Goal: Task Accomplishment & Management: Manage account settings

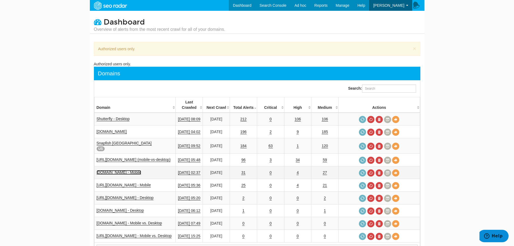
click at [137, 170] on link "[DOMAIN_NAME] - Mobile" at bounding box center [119, 172] width 45 height 5
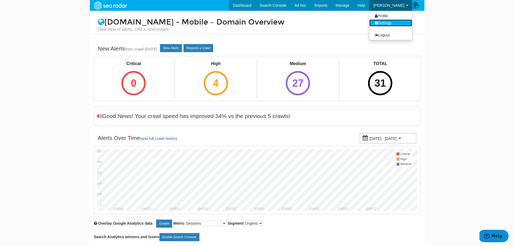
click at [383, 22] on link "Settings" at bounding box center [391, 22] width 43 height 7
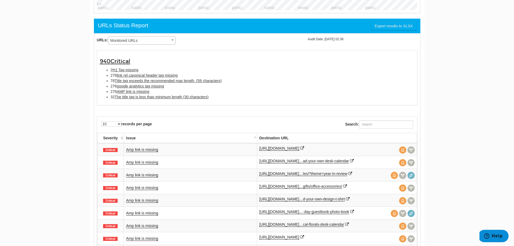
scroll to position [312, 0]
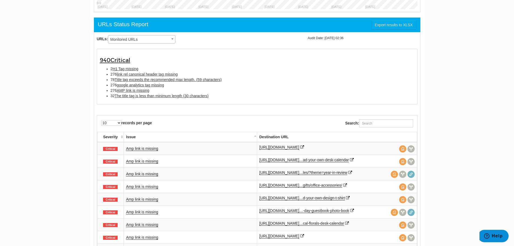
click at [168, 38] on span "Monitored URLs" at bounding box center [141, 40] width 67 height 8
click at [301, 89] on li "276 AMP link is missing" at bounding box center [263, 90] width 304 height 5
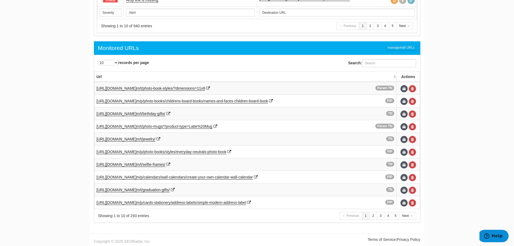
scroll to position [575, 0]
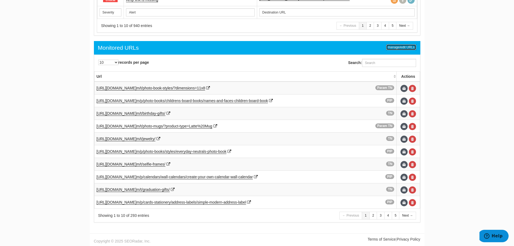
click at [402, 46] on link "manage/edit URLs" at bounding box center [401, 47] width 30 height 6
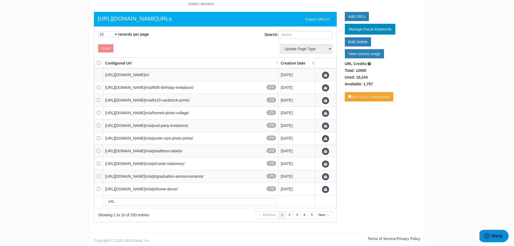
scroll to position [52, 0]
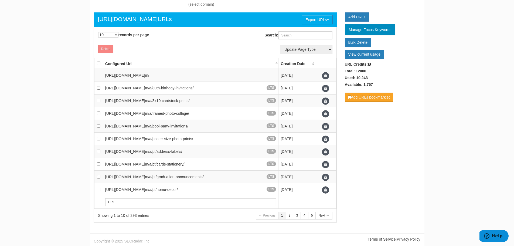
drag, startPoint x: 231, startPoint y: 43, endPoint x: 233, endPoint y: 41, distance: 2.9
click at [233, 43] on div "10 25 50 100 500 1000 records per page Search: Processing..." at bounding box center [215, 35] width 250 height 16
click at [113, 35] on select "10 25 50 100 500 1000" at bounding box center [108, 34] width 20 height 5
select select "1000"
click at [98, 32] on select "10 25 50 100 500 1000" at bounding box center [108, 34] width 20 height 5
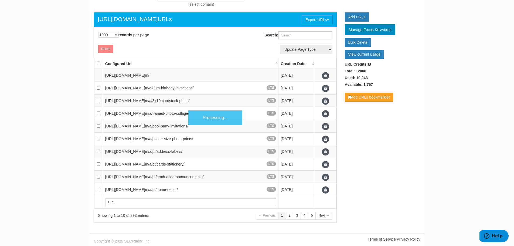
click at [232, 45] on div "Delete Update Page Type TN PIP Ideas LTS Param TN ------------------- Add New P…" at bounding box center [215, 49] width 245 height 12
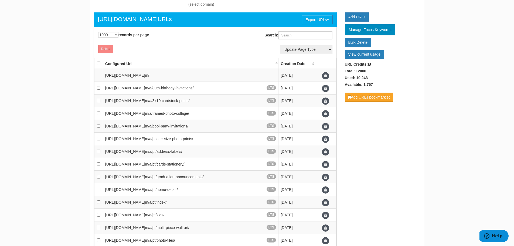
scroll to position [725, 0]
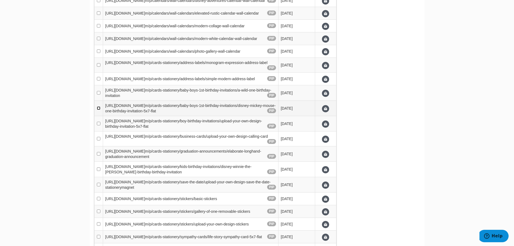
click at [98, 110] on input "checkbox" at bounding box center [99, 108] width 4 height 4
checkbox input "true"
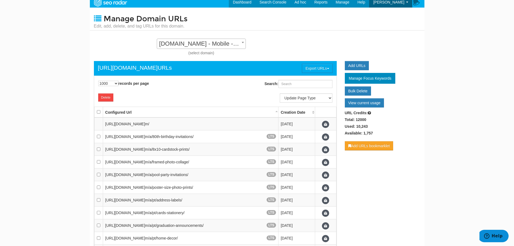
scroll to position [0, 0]
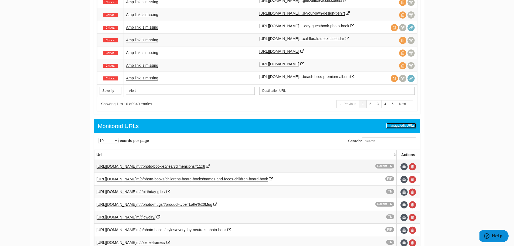
scroll to position [568, 0]
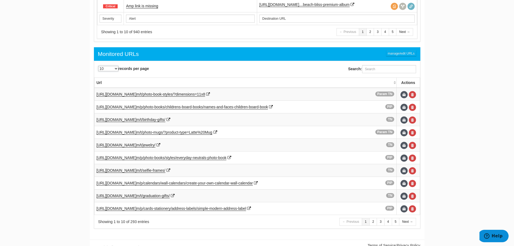
click at [113, 66] on select "10 25 50 100 500 1000" at bounding box center [108, 68] width 20 height 5
select select "1000"
click at [98, 66] on select "10 25 50 100 500 1000" at bounding box center [108, 68] width 20 height 5
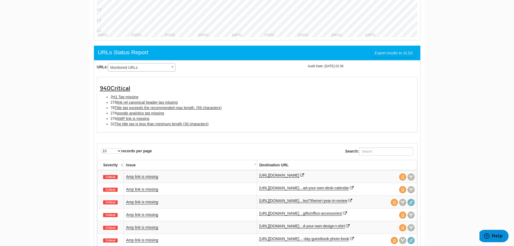
scroll to position [277, 0]
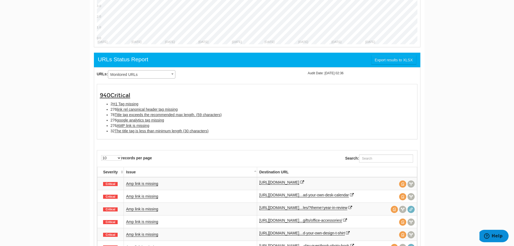
click at [166, 74] on span "Monitored URLs" at bounding box center [141, 75] width 67 height 8
click at [248, 86] on div "940 Critical 2 H1 Tag missing 276 link rel canonical header tag missing 78 Titl…" at bounding box center [257, 111] width 321 height 55
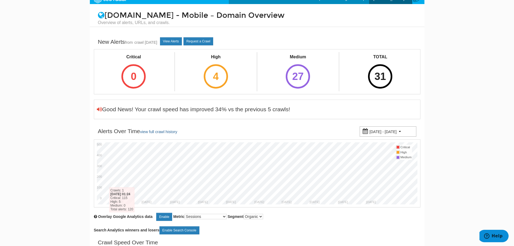
scroll to position [0, 0]
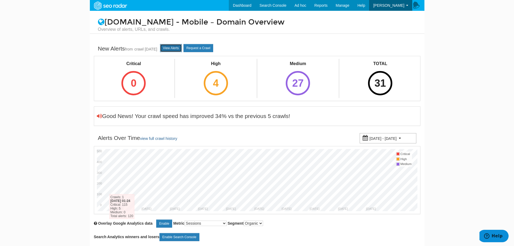
click at [178, 49] on link "View Alerts" at bounding box center [171, 48] width 22 height 8
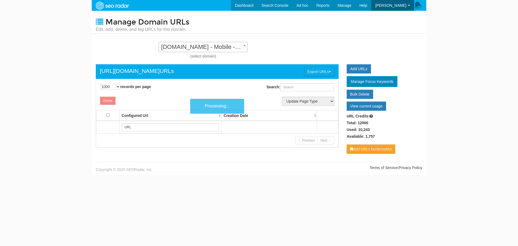
select select "1000"
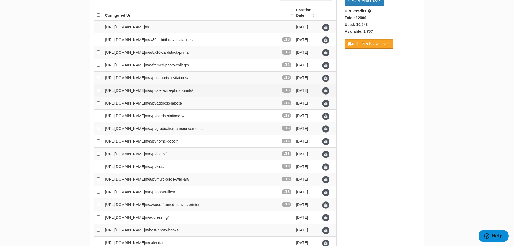
scroll to position [2826, 0]
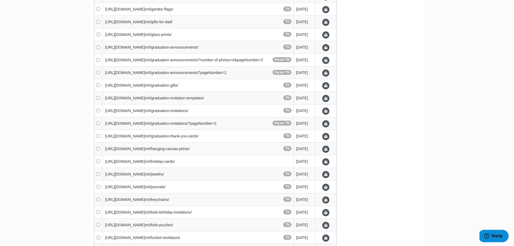
checkbox input "true"
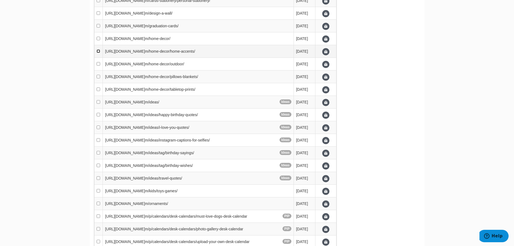
click at [99, 53] on input "checkbox" at bounding box center [99, 51] width 4 height 4
checkbox input "true"
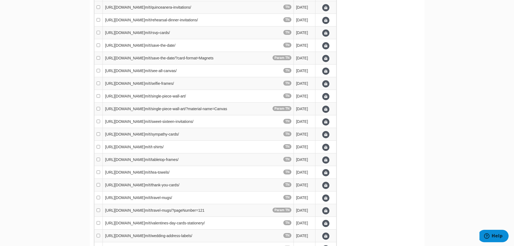
checkbox input "true"
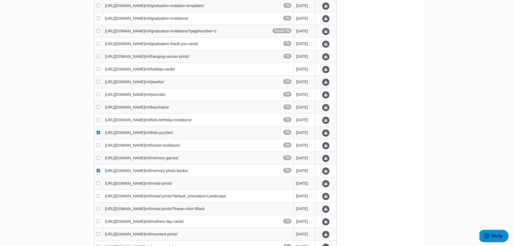
checkbox input "true"
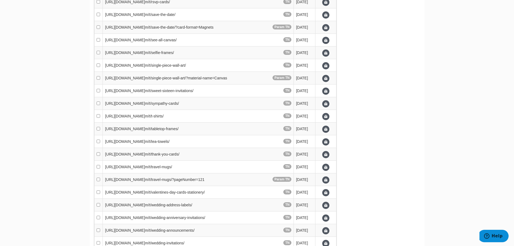
checkbox input "true"
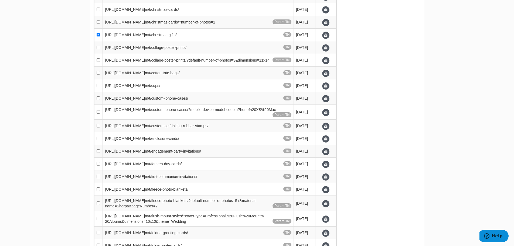
checkbox input "true"
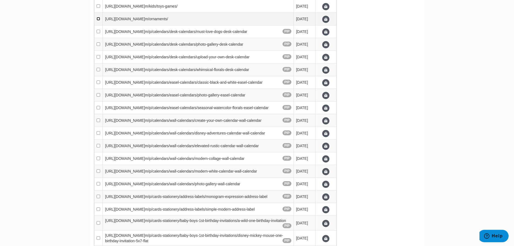
click at [98, 21] on input "checkbox" at bounding box center [99, 19] width 4 height 4
checkbox input "true"
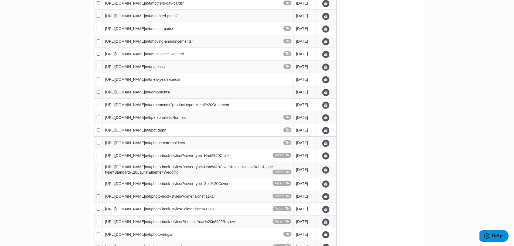
checkbox input "true"
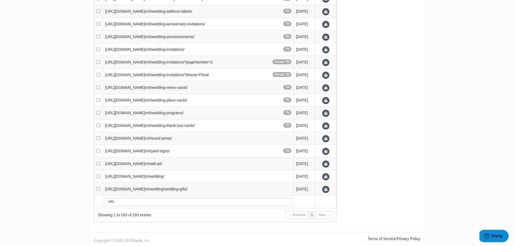
checkbox input "true"
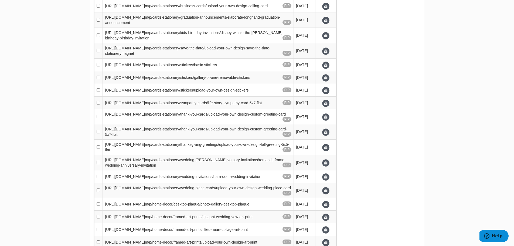
checkbox input "true"
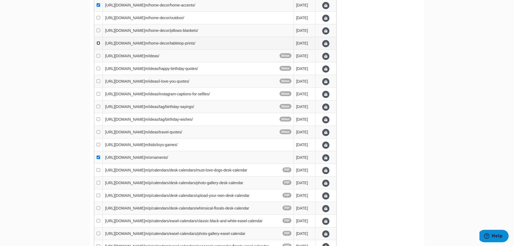
click at [98, 45] on input "checkbox" at bounding box center [99, 43] width 4 height 4
checkbox input "true"
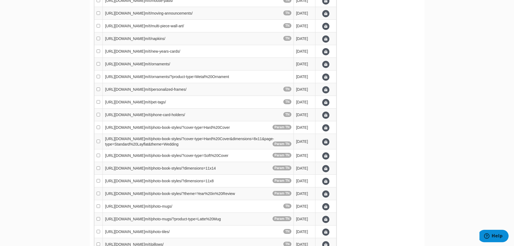
checkbox input "true"
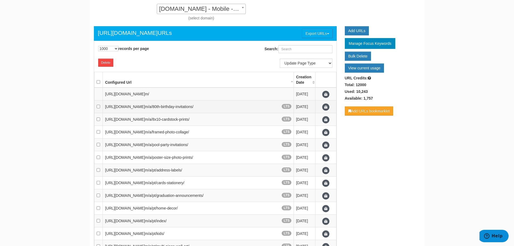
scroll to position [0, 0]
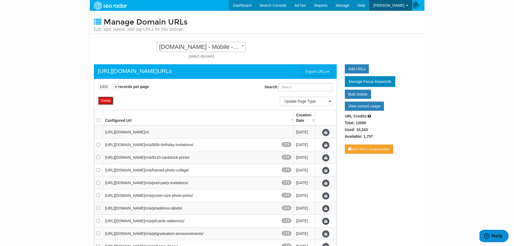
click at [105, 101] on button "Delete" at bounding box center [105, 101] width 15 height 8
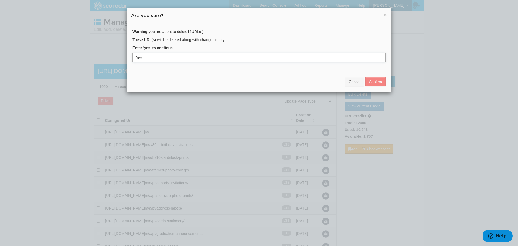
drag, startPoint x: 268, startPoint y: 57, endPoint x: 75, endPoint y: 63, distance: 193.6
click at [75, 63] on div "× Are you sure? Warning! you are about to delete 14 URL(s) These URL(s) will be…" at bounding box center [259, 123] width 518 height 246
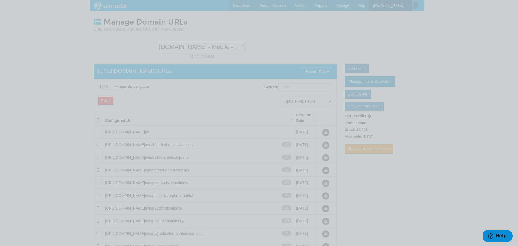
type input "Yes"
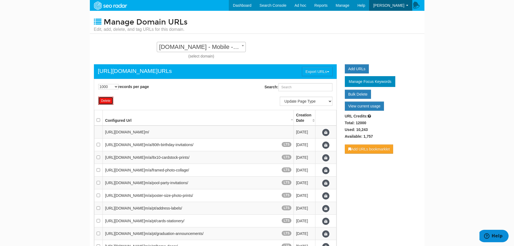
click at [111, 102] on button "Delete" at bounding box center [105, 101] width 15 height 8
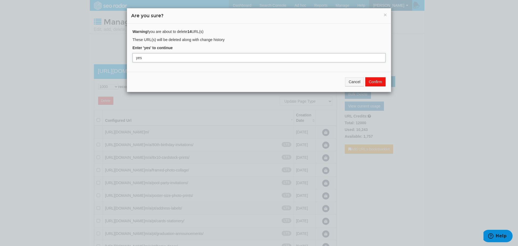
type input "yes"
click at [375, 80] on button "Confirm" at bounding box center [375, 81] width 20 height 9
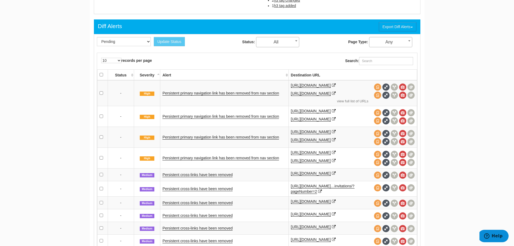
scroll to position [196, 0]
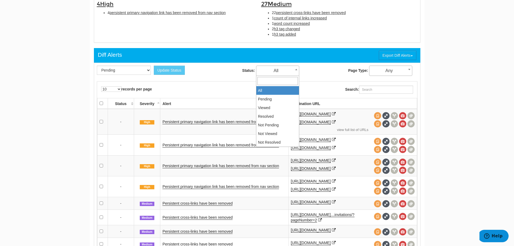
click at [287, 72] on span "All" at bounding box center [277, 71] width 43 height 8
click at [321, 75] on div "Status: All Pending Viewed Resolved Not Pending Not Viewed Not Resolved All" at bounding box center [270, 71] width 137 height 10
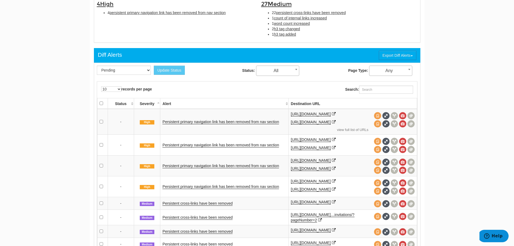
click at [389, 71] on span "Any" at bounding box center [391, 71] width 43 height 8
click at [306, 73] on div "Status: All Pending Viewed Resolved Not Pending Not Viewed Not Resolved All" at bounding box center [270, 71] width 137 height 10
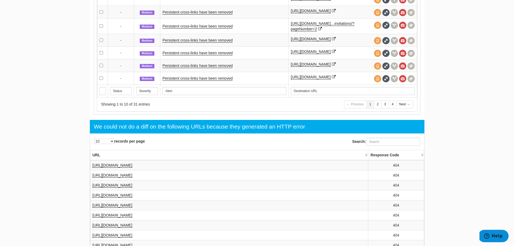
scroll to position [493, 0]
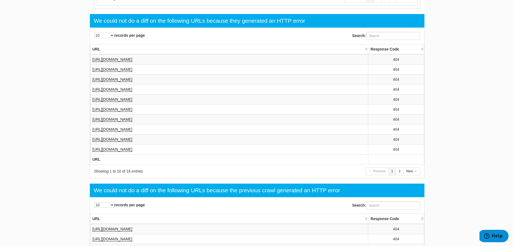
click at [113, 41] on div "10 25 50 100 records per page" at bounding box center [172, 35] width 170 height 12
click at [110, 38] on select "10 25 50 100" at bounding box center [104, 35] width 20 height 5
select select "25"
click at [94, 38] on select "10 25 50 100" at bounding box center [104, 35] width 20 height 5
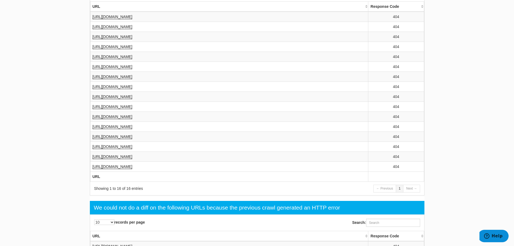
scroll to position [526, 0]
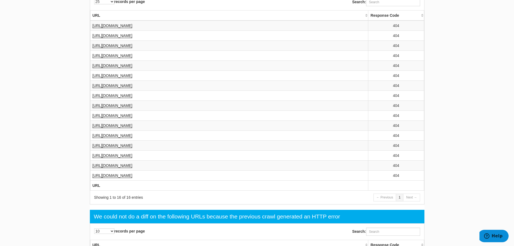
drag, startPoint x: 200, startPoint y: 72, endPoint x: 206, endPoint y: 46, distance: 26.8
click at [149, 40] on td "https://www3.stage.shutterfly.com/home-decor/home-accents/" at bounding box center [229, 36] width 278 height 10
copy link "home-decor/home-accents/"
drag, startPoint x: 195, startPoint y: 79, endPoint x: 142, endPoint y: 83, distance: 53.0
click at [142, 50] on td "https://www3.stage.shutterfly.com/t/memory-photo-books/" at bounding box center [229, 45] width 278 height 10
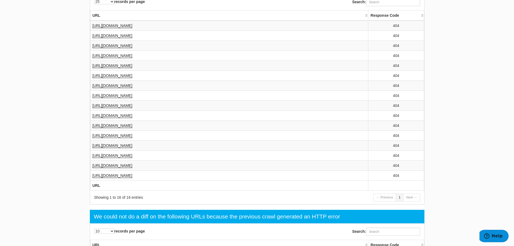
copy link "com/t/memory-photo-books/"
drag, startPoint x: 186, startPoint y: 89, endPoint x: 142, endPoint y: 90, distance: 44.3
click at [142, 60] on td "https://www3.stage.shutterfly.com/alp/board-books/" at bounding box center [229, 55] width 278 height 10
copy link "com/alp/board-books/"
drag, startPoint x: 181, startPoint y: 101, endPoint x: 129, endPoint y: 98, distance: 51.9
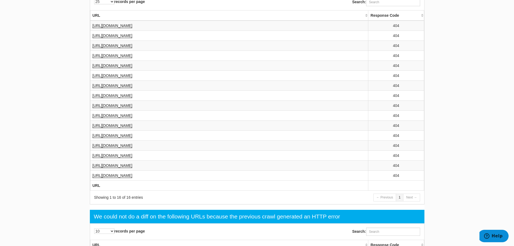
click at [129, 70] on td "https://www3.stage.shutterfly.com/t/kids-puzzles/" at bounding box center [229, 65] width 278 height 10
copy link "utterfly.com/t/kids-puzzles/"
drag, startPoint x: 182, startPoint y: 111, endPoint x: 144, endPoint y: 110, distance: 38.1
click at [144, 80] on td "https://www3.stage.shutterfly.com/t/christmas-gifts/" at bounding box center [229, 75] width 278 height 10
copy link "om/t/christmas-gifts/"
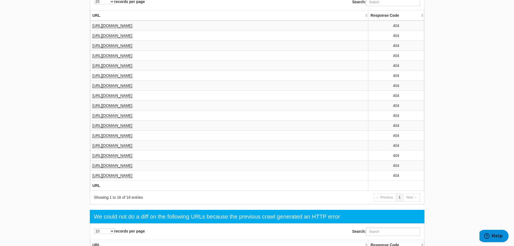
drag, startPoint x: 234, startPoint y: 119, endPoint x: 156, endPoint y: 117, distance: 78.3
click at [156, 90] on td "https://www3.stage.shutterfly.com/t/metal-prints/?default_orientation=landscape" at bounding box center [229, 85] width 278 height 10
copy link "etal-prints/?default_orientation=landscape"
drag, startPoint x: 219, startPoint y: 128, endPoint x: 156, endPoint y: 130, distance: 62.7
click at [156, 100] on td "https://www3.stage.shutterfly.com/t/address-labels/?category=1287511" at bounding box center [229, 95] width 278 height 10
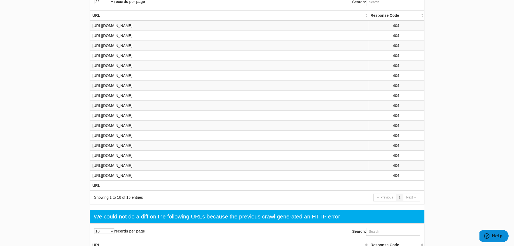
copy link "dress-labels/?category=1287511"
drag, startPoint x: 171, startPoint y: 142, endPoint x: 157, endPoint y: 139, distance: 14.3
click at [139, 110] on td "https://www3.stage.shutterfly.com/ornaments/" at bounding box center [229, 105] width 278 height 10
copy link "y.com/ornaments/"
drag, startPoint x: 123, startPoint y: 139, endPoint x: 226, endPoint y: 140, distance: 102.3
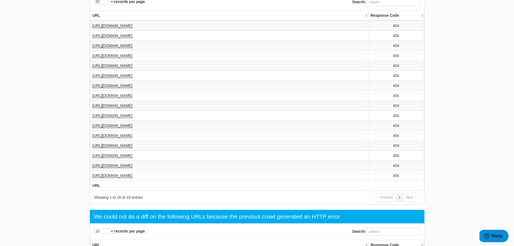
click at [228, 110] on td "https://www3.stage.shutterfly.com/ornaments/" at bounding box center [229, 105] width 278 height 10
drag, startPoint x: 178, startPoint y: 143, endPoint x: 141, endPoint y: 145, distance: 36.8
click at [141, 110] on td "https://www3.stage.shutterfly.com/ornaments/" at bounding box center [229, 105] width 278 height 10
copy link "com/ornaments/"
drag, startPoint x: 333, startPoint y: 151, endPoint x: 179, endPoint y: 147, distance: 153.6
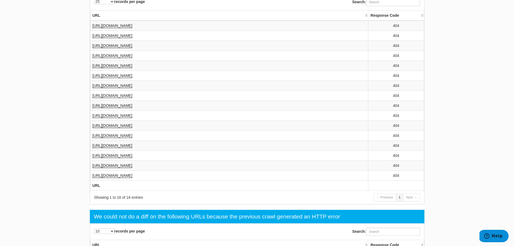
click at [179, 120] on td "https://www3.stage.shutterfly.com/t/flush-mount-styles/?cover-type=professional…" at bounding box center [229, 115] width 278 height 10
copy link "es/?cover-type=professional-flush-mount-albums&dimensions=10x10&theme=wedding"
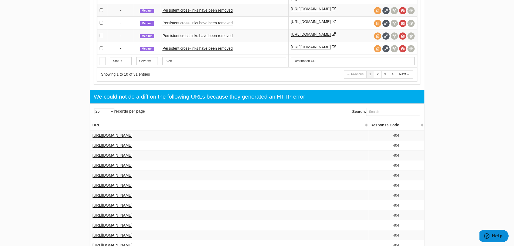
scroll to position [540, 0]
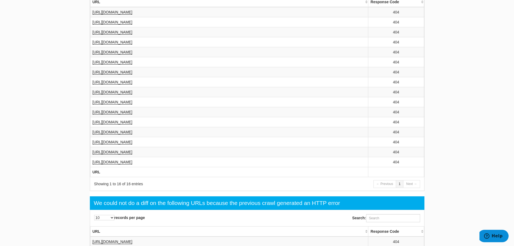
drag, startPoint x: 199, startPoint y: 147, endPoint x: 145, endPoint y: 150, distance: 54.6
click at [145, 117] on td "https://www3.stage.shutterfly.com/t/folded-greeting-cards/" at bounding box center [229, 112] width 278 height 10
drag, startPoint x: 206, startPoint y: 158, endPoint x: 161, endPoint y: 158, distance: 45.3
click at [161, 127] on td "https://www3.stage.shutterfly.com/t/travel-mugs/?pageNumber=121" at bounding box center [229, 122] width 278 height 10
drag, startPoint x: 203, startPoint y: 168, endPoint x: 154, endPoint y: 170, distance: 48.9
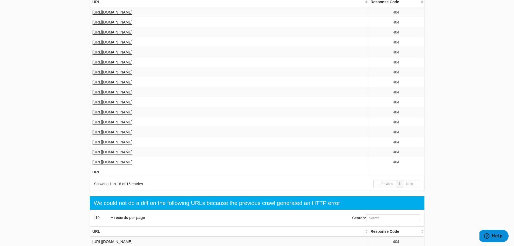
click at [154, 137] on td "https://www3.stage.shutterfly.com/personalized-gifts/gift-cards/" at bounding box center [229, 132] width 278 height 10
drag, startPoint x: 331, startPoint y: 175, endPoint x: 250, endPoint y: 172, distance: 81.6
click at [250, 147] on td "https://www3.stage.shutterfly.com/p/cards-stationery/baby-boys-1st-birthday-inv…" at bounding box center [229, 142] width 278 height 10
drag, startPoint x: 199, startPoint y: 188, endPoint x: 167, endPoint y: 179, distance: 33.3
click at [160, 157] on td "https://www3.stage.shutterfly.com/home-decor/tabletop-prints/" at bounding box center [229, 152] width 278 height 10
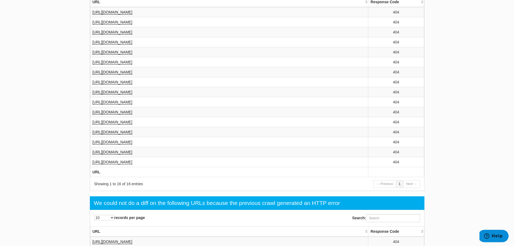
drag, startPoint x: 184, startPoint y: 198, endPoint x: 150, endPoint y: 199, distance: 33.2
click at [150, 167] on td "https://www3.stage.shutterfly.com/t/folded-note-cards/" at bounding box center [229, 162] width 278 height 10
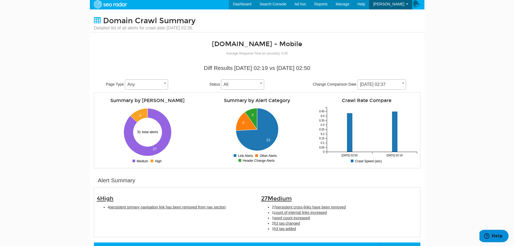
scroll to position [0, 0]
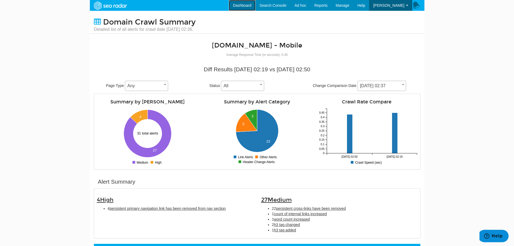
click at [249, 5] on link "Dashboard" at bounding box center [242, 5] width 27 height 11
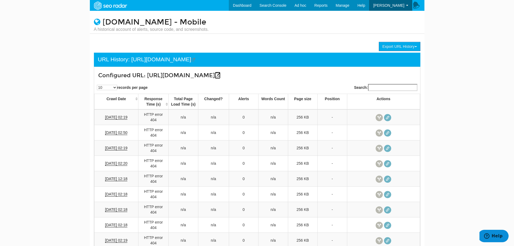
click at [215, 78] on icon at bounding box center [218, 75] width 6 height 6
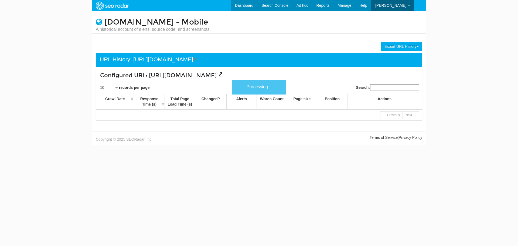
scroll to position [22, 0]
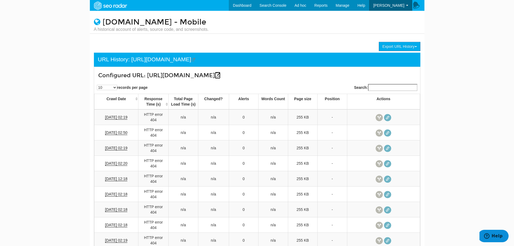
click at [221, 75] on icon at bounding box center [218, 75] width 6 height 6
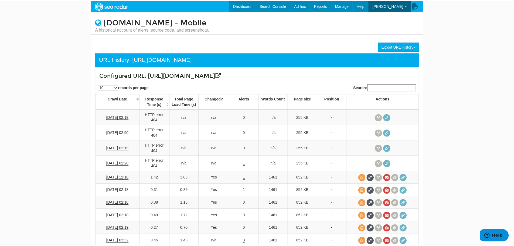
scroll to position [22, 0]
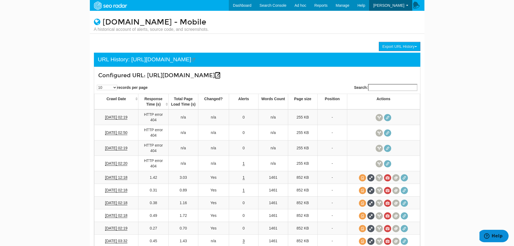
click at [221, 74] on icon at bounding box center [218, 75] width 6 height 6
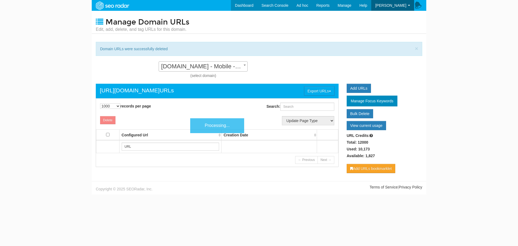
select select "1000"
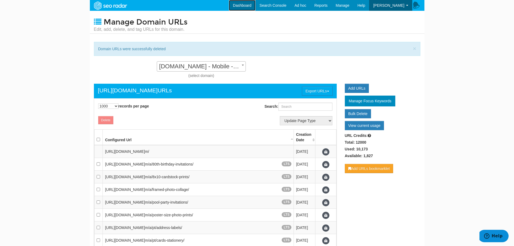
click at [254, 6] on link "Dashboard" at bounding box center [242, 5] width 27 height 11
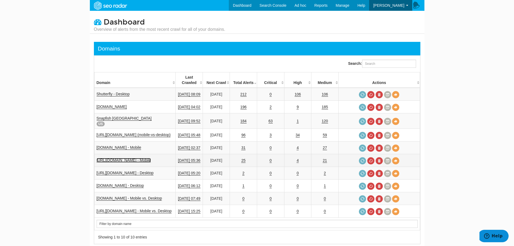
drag, startPoint x: 129, startPoint y: 157, endPoint x: 115, endPoint y: 156, distance: 14.4
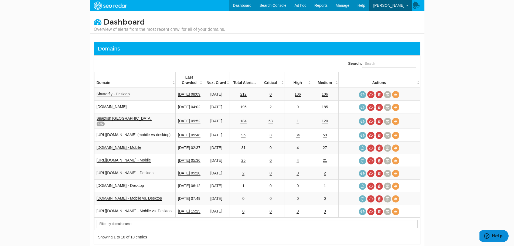
drag, startPoint x: 149, startPoint y: 169, endPoint x: 71, endPoint y: 175, distance: 78.8
click at [71, 175] on body "Dashboard Search Console Keyword Winners and Losers Page Winners and Losers Arc…" at bounding box center [257, 123] width 514 height 246
click at [147, 171] on link "[URL][DOMAIN_NAME] - Desktop" at bounding box center [125, 173] width 57 height 5
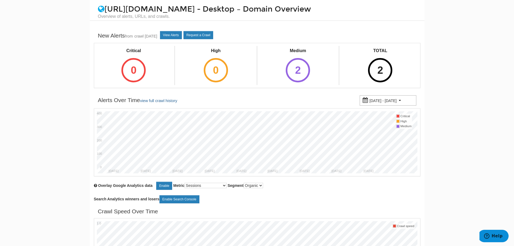
scroll to position [12, 0]
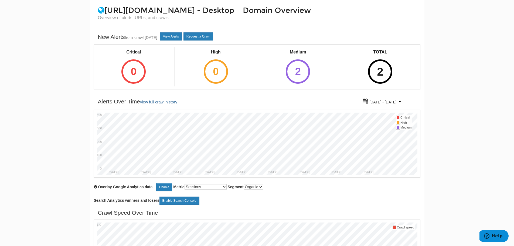
click at [378, 69] on div "2" at bounding box center [380, 71] width 24 height 24
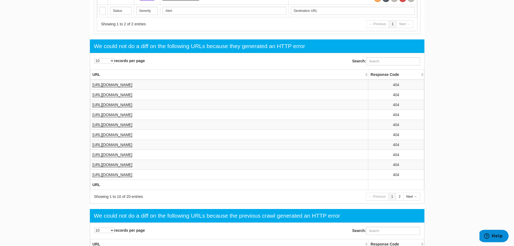
scroll to position [309, 0]
click at [110, 62] on select "10 25 50 100" at bounding box center [104, 60] width 20 height 5
select select "100"
click at [94, 58] on select "10 25 50 100" at bounding box center [104, 60] width 20 height 5
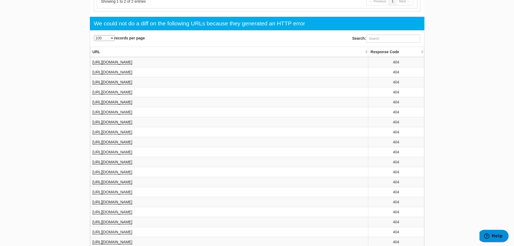
scroll to position [331, 0]
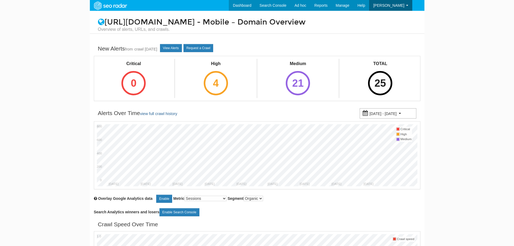
scroll to position [22, 0]
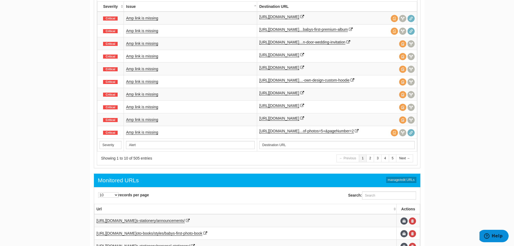
scroll to position [418, 0]
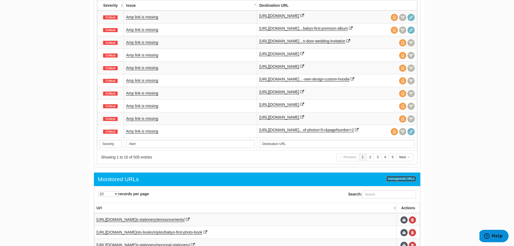
click at [410, 178] on link "manage/edit URLs" at bounding box center [401, 179] width 30 height 6
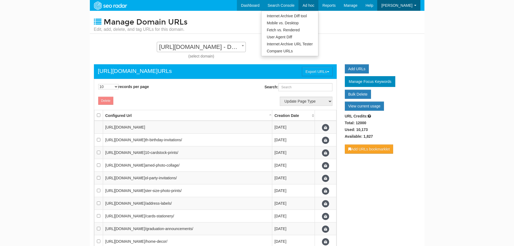
scroll to position [5, 0]
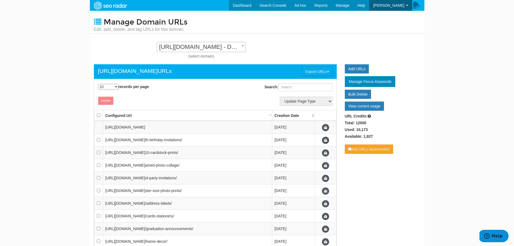
click at [117, 88] on select "10 25 50 100 500 1000" at bounding box center [108, 86] width 20 height 5
select select "1000"
click at [98, 84] on select "10 25 50 100 500 1000" at bounding box center [108, 86] width 20 height 5
click at [55, 96] on body "Dashboard Search Console Keyword Winners and Losers Page Winners and Losers Arc…" at bounding box center [257, 123] width 514 height 246
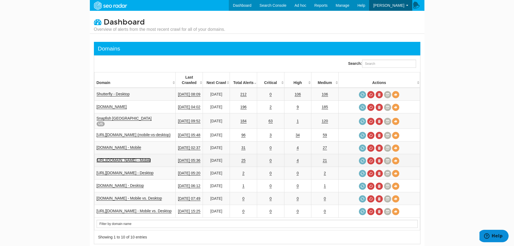
click at [131, 158] on link "[URL][DOMAIN_NAME] - Mobile" at bounding box center [124, 160] width 54 height 5
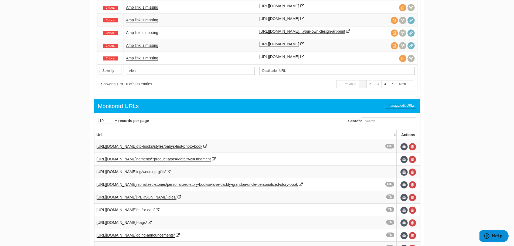
scroll to position [493, 0]
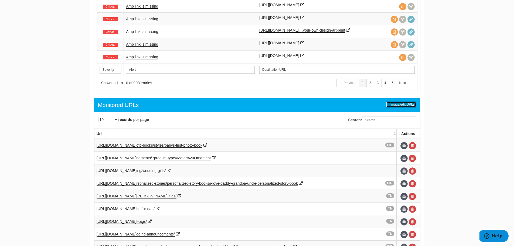
click at [401, 105] on link "manage/edit URLs" at bounding box center [401, 104] width 30 height 6
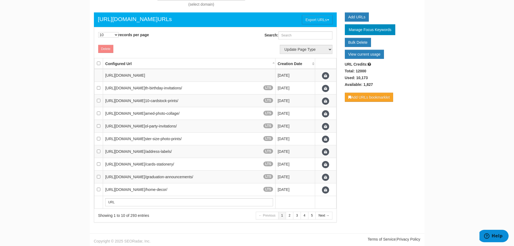
scroll to position [52, 0]
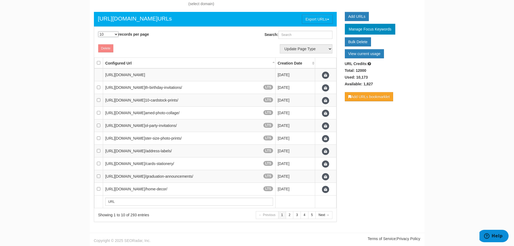
click at [116, 32] on select "10 25 50 100 500 1000" at bounding box center [108, 34] width 20 height 5
select select "1000"
click at [98, 32] on select "10 25 50 100 500 1000" at bounding box center [108, 34] width 20 height 5
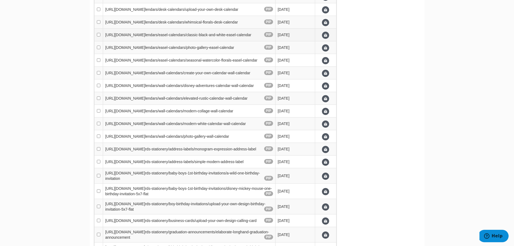
scroll to position [639, 0]
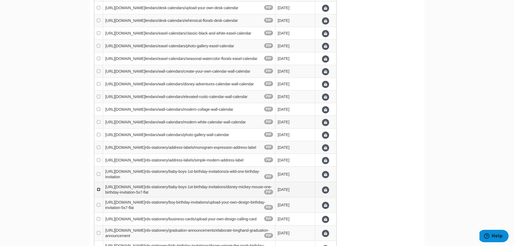
click at [99, 191] on input "checkbox" at bounding box center [99, 190] width 4 height 4
checkbox input "true"
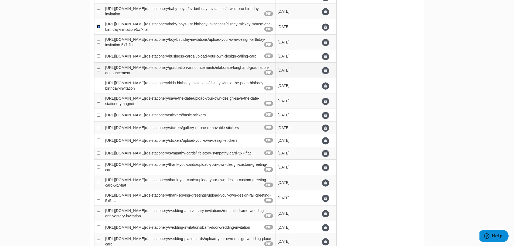
scroll to position [803, 0]
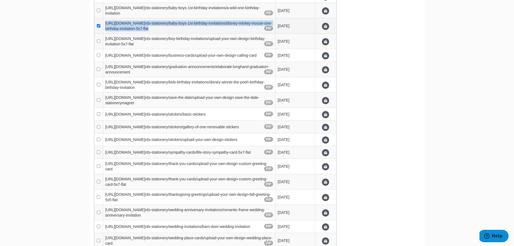
drag, startPoint x: 175, startPoint y: 40, endPoint x: 105, endPoint y: 34, distance: 70.7
click at [105, 34] on td "https://www3.shutterfly.com/p/ca rds-stationery/baby-boys-1st-bir thday-invitat…" at bounding box center [189, 25] width 172 height 15
copy td "https://www3.shutterfly.com/p/ca rds-stationery/baby-boys-1st-bir thday-invitat…"
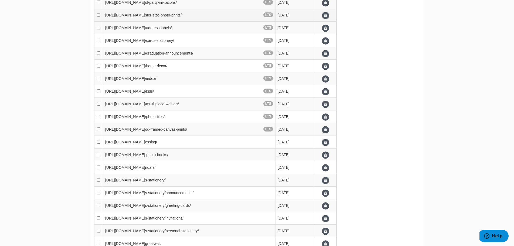
scroll to position [0, 0]
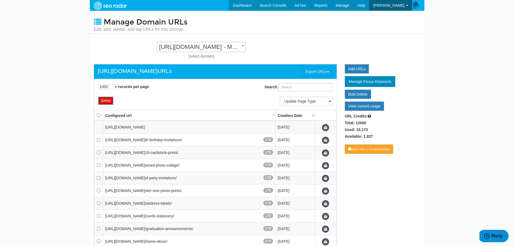
click at [108, 99] on button "Delete" at bounding box center [105, 101] width 15 height 8
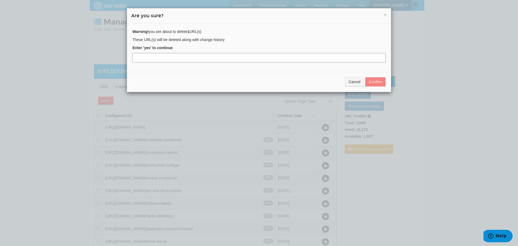
click at [244, 56] on input "text" at bounding box center [259, 57] width 253 height 9
type input "yes"
click at [378, 83] on button "Confirm" at bounding box center [375, 81] width 20 height 9
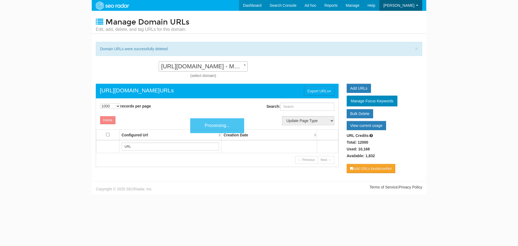
select select "1000"
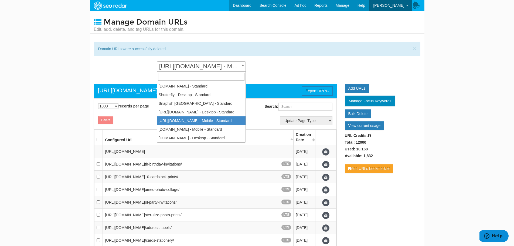
click at [239, 65] on span "https://www3.shutterfly.com/ - Mobile - Standard" at bounding box center [201, 67] width 89 height 8
click at [276, 51] on div "× Domain URLs were successfully deleted" at bounding box center [257, 49] width 327 height 14
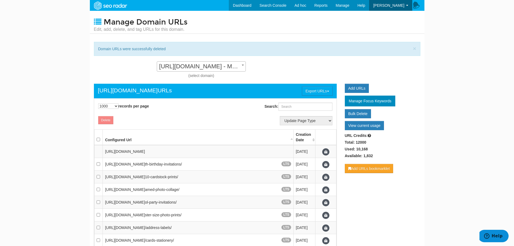
click at [369, 48] on div "× Domain URLs were successfully deleted" at bounding box center [257, 49] width 327 height 14
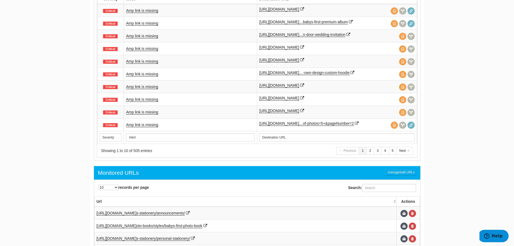
scroll to position [450, 0]
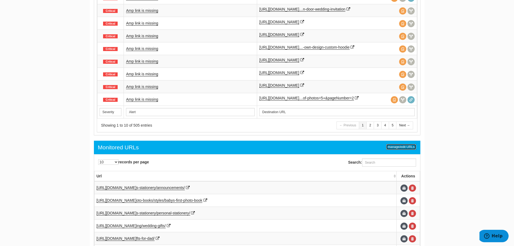
click at [409, 147] on link "manage/edit URLs" at bounding box center [401, 147] width 30 height 6
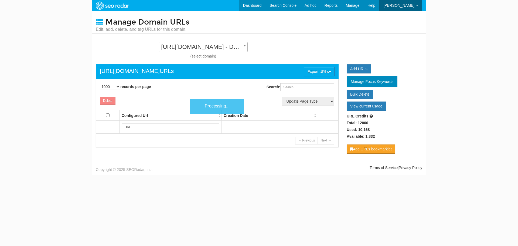
select select "1000"
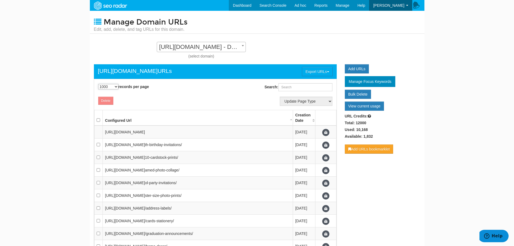
click at [108, 87] on select "10 25 50 100 500 1000" at bounding box center [108, 86] width 20 height 5
click at [183, 105] on div "Delete Update Page Type ------------------- Add New Page Type" at bounding box center [215, 101] width 245 height 12
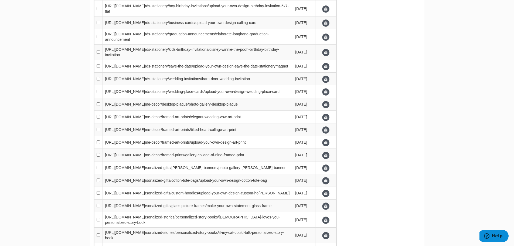
checkbox input "true"
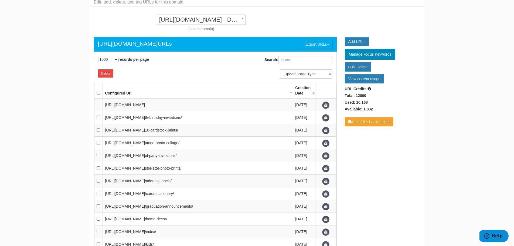
scroll to position [0, 0]
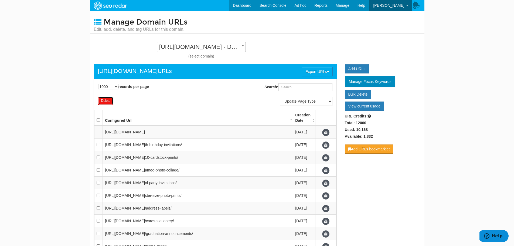
click at [109, 101] on button "Delete" at bounding box center [105, 101] width 15 height 8
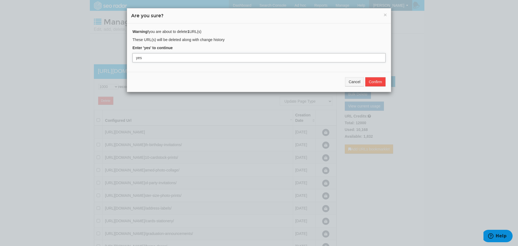
type input "yes"
click at [376, 82] on button "Confirm" at bounding box center [375, 81] width 20 height 9
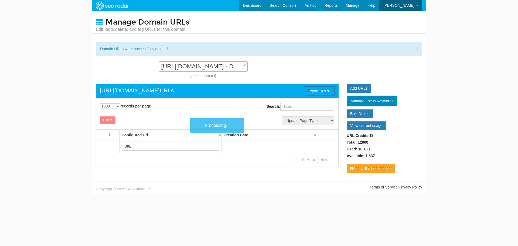
select select "1000"
